Goal: Transaction & Acquisition: Obtain resource

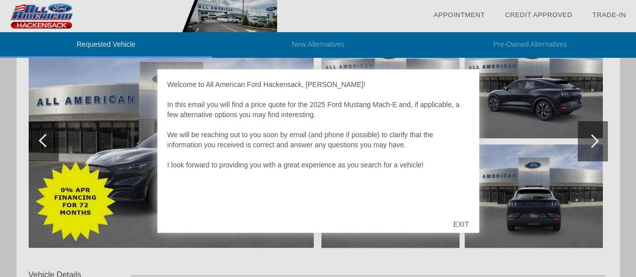
click at [462, 221] on div "EXIT" at bounding box center [461, 224] width 36 height 30
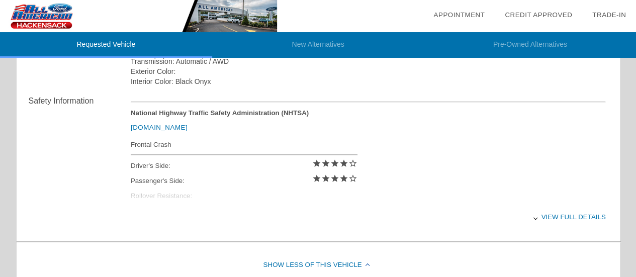
scroll to position [366, 0]
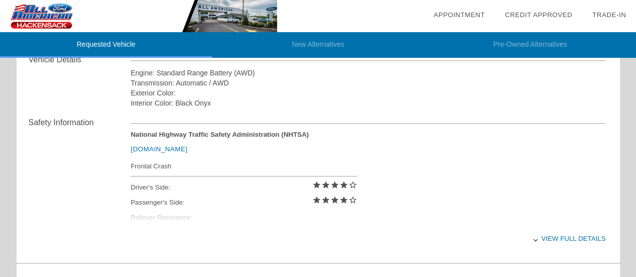
click at [577, 234] on div "View full details" at bounding box center [368, 238] width 475 height 25
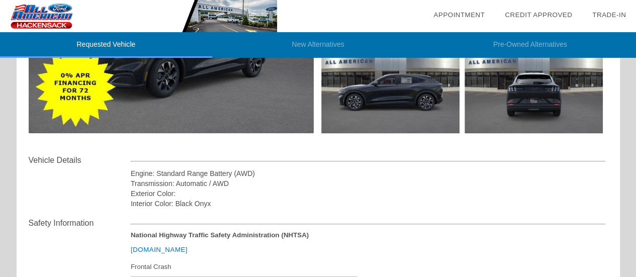
scroll to position [115, 0]
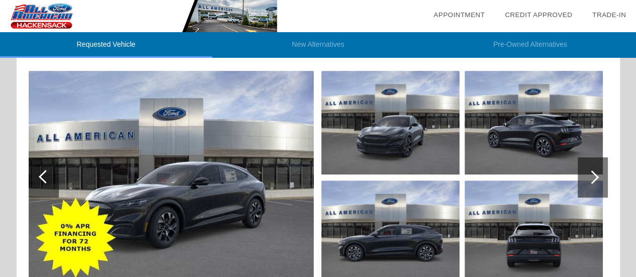
click at [599, 179] on div at bounding box center [593, 177] width 30 height 40
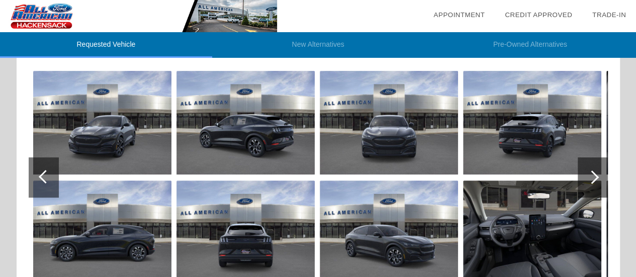
click at [599, 179] on div at bounding box center [593, 177] width 30 height 40
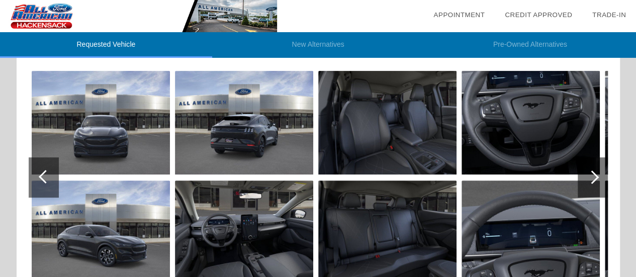
click at [599, 179] on div at bounding box center [593, 177] width 30 height 40
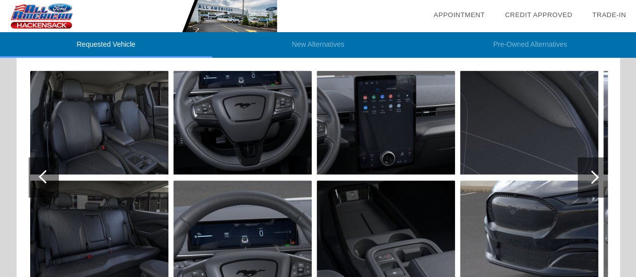
click at [599, 179] on div at bounding box center [593, 177] width 30 height 40
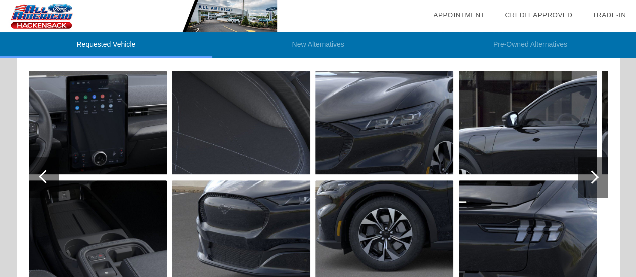
click at [599, 179] on div at bounding box center [593, 177] width 30 height 40
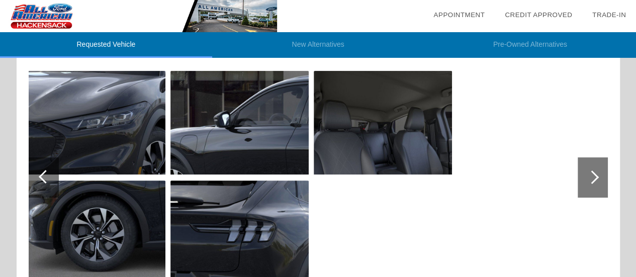
click at [416, 142] on img at bounding box center [383, 123] width 138 height 104
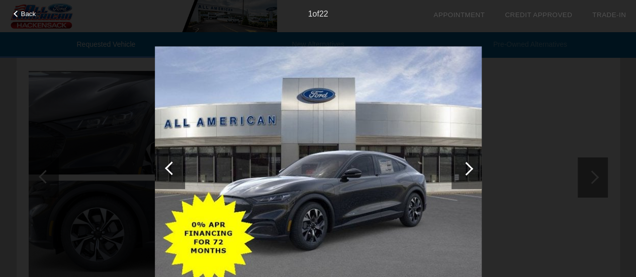
click at [466, 169] on div at bounding box center [467, 169] width 14 height 14
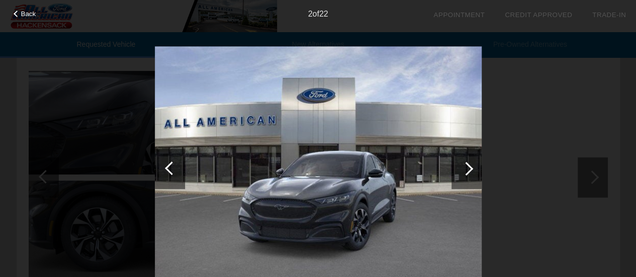
click at [466, 169] on div at bounding box center [467, 169] width 14 height 14
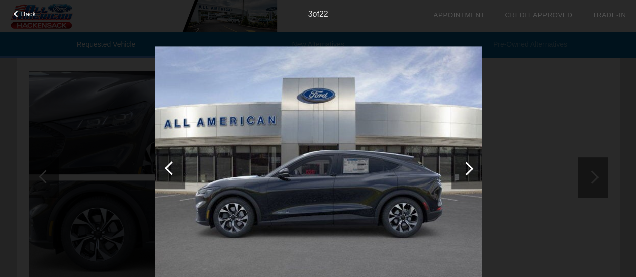
click at [466, 169] on div at bounding box center [467, 169] width 14 height 14
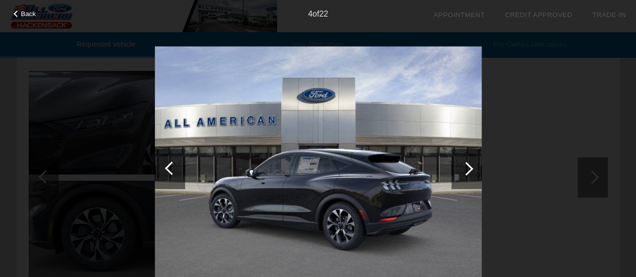
click at [466, 169] on div at bounding box center [467, 169] width 14 height 14
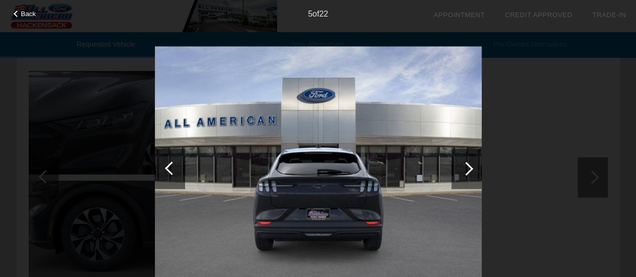
click at [466, 169] on div at bounding box center [467, 169] width 14 height 14
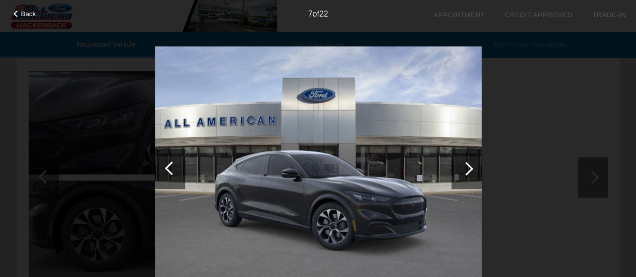
click at [466, 169] on div at bounding box center [467, 169] width 14 height 14
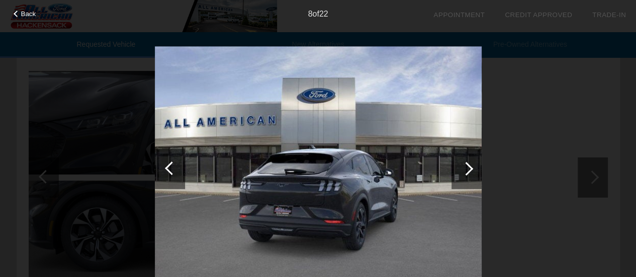
click at [466, 169] on div at bounding box center [467, 169] width 14 height 14
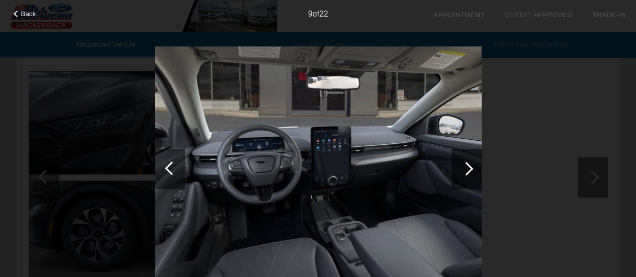
click at [466, 169] on div at bounding box center [467, 169] width 14 height 14
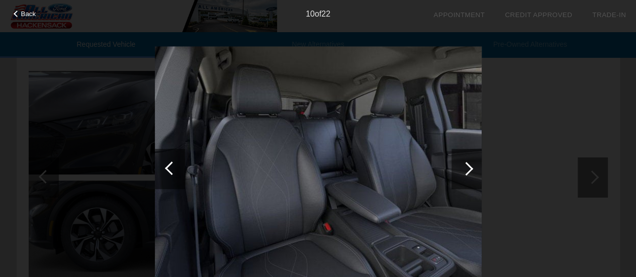
click at [466, 169] on div at bounding box center [467, 169] width 14 height 14
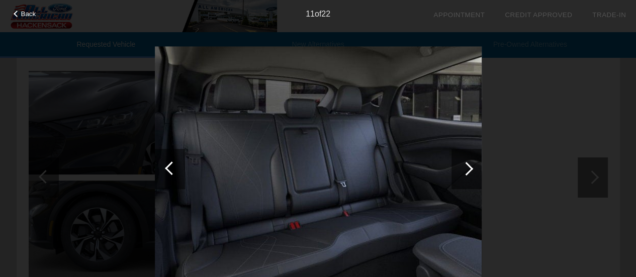
click at [466, 169] on div at bounding box center [467, 169] width 14 height 14
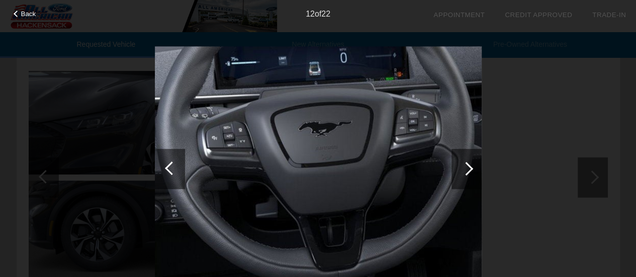
click at [466, 169] on div at bounding box center [467, 169] width 14 height 14
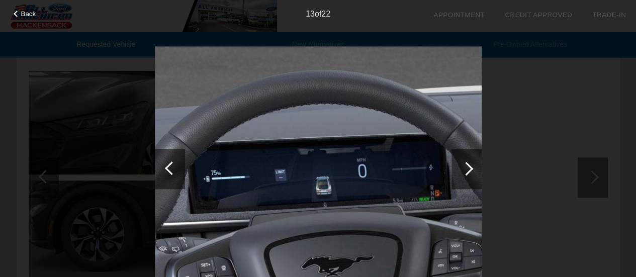
click at [466, 169] on div at bounding box center [467, 169] width 14 height 14
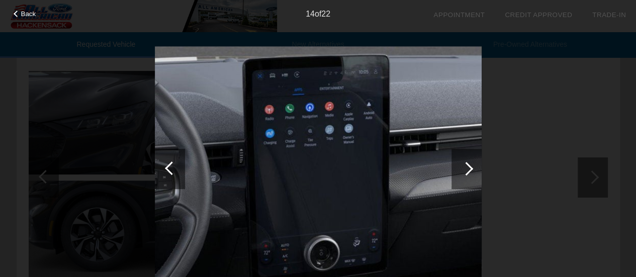
click at [466, 169] on div at bounding box center [467, 169] width 14 height 14
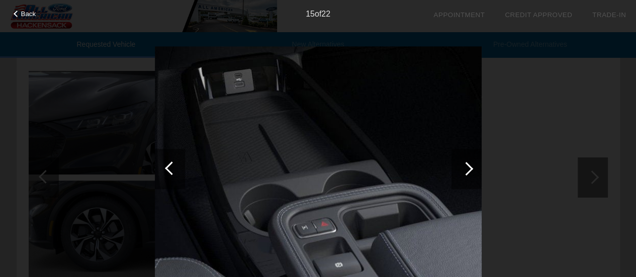
click at [466, 169] on div at bounding box center [467, 169] width 14 height 14
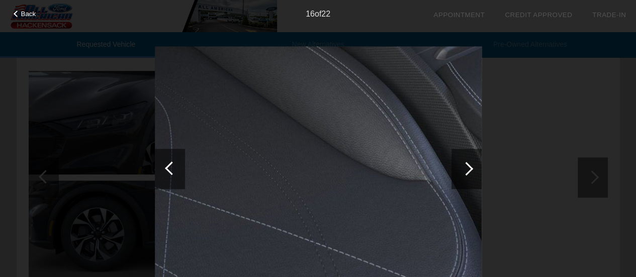
click at [465, 169] on div at bounding box center [467, 169] width 14 height 14
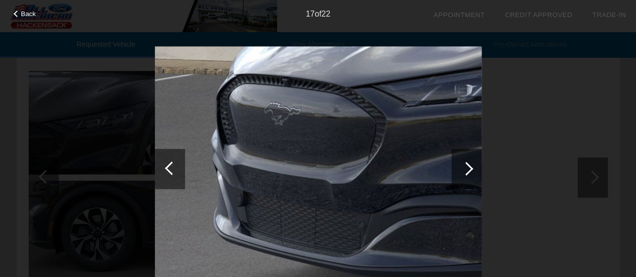
click at [465, 169] on div at bounding box center [467, 169] width 14 height 14
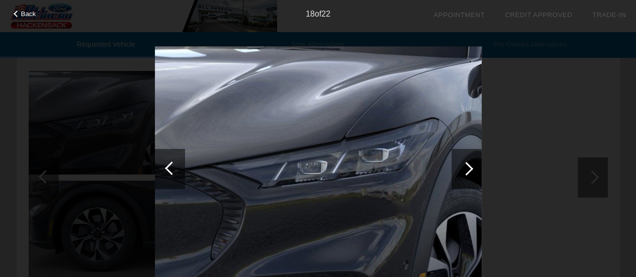
click at [465, 169] on div at bounding box center [467, 169] width 14 height 14
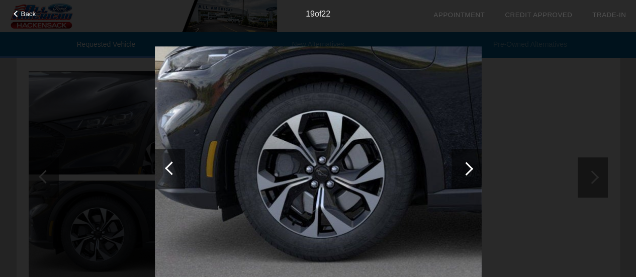
click at [465, 169] on div at bounding box center [467, 169] width 14 height 14
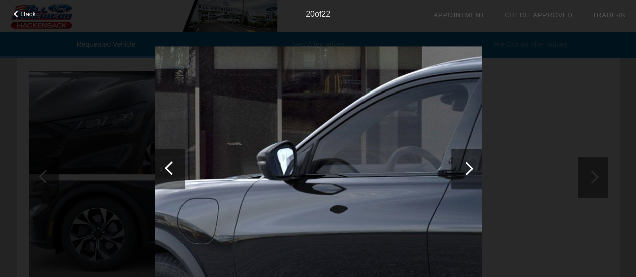
click at [464, 169] on div at bounding box center [467, 169] width 14 height 14
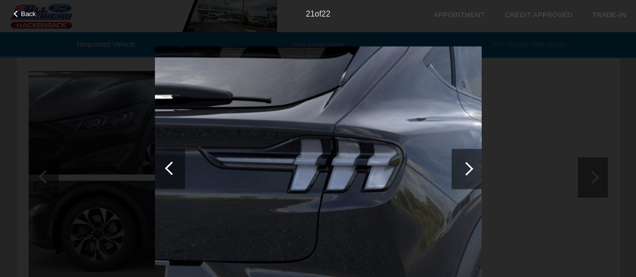
click at [464, 169] on div at bounding box center [467, 169] width 14 height 14
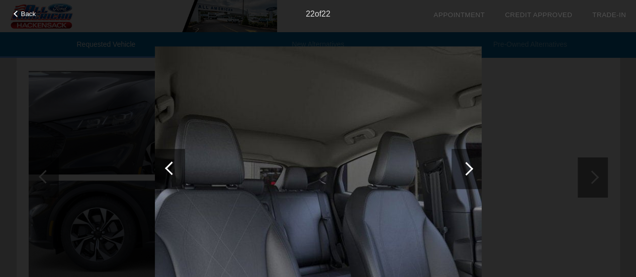
click at [464, 169] on div at bounding box center [467, 169] width 14 height 14
click at [31, 19] on div "22 of 22" at bounding box center [318, 10] width 636 height 20
